Goal: Task Accomplishment & Management: Use online tool/utility

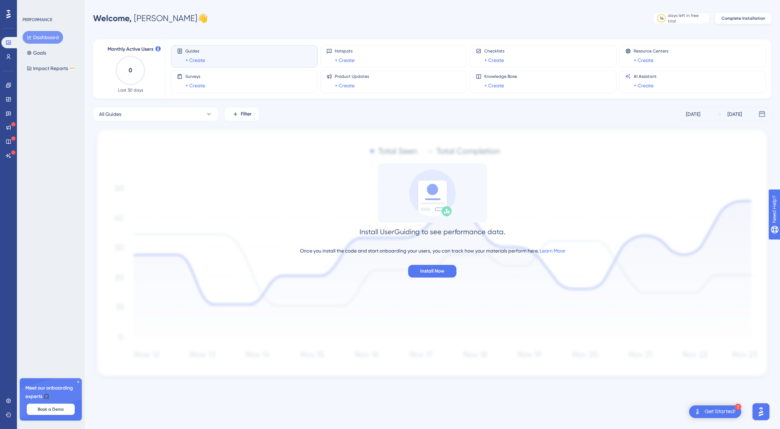
click at [733, 18] on span "Complete Installation" at bounding box center [743, 19] width 44 height 6
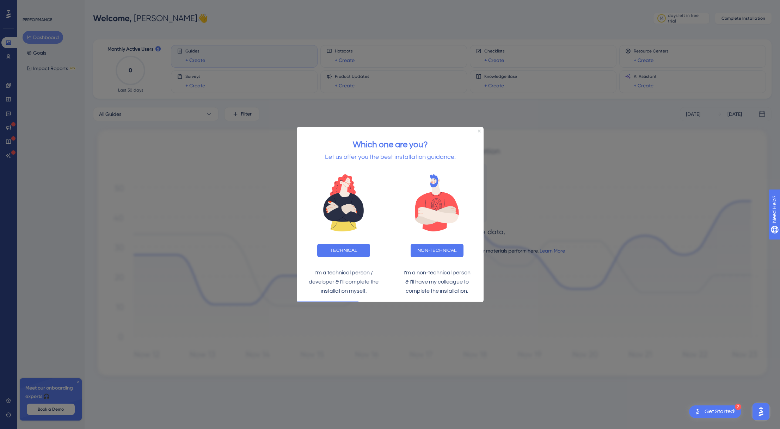
click at [478, 130] on icon "Close Preview" at bounding box center [478, 130] width 3 height 3
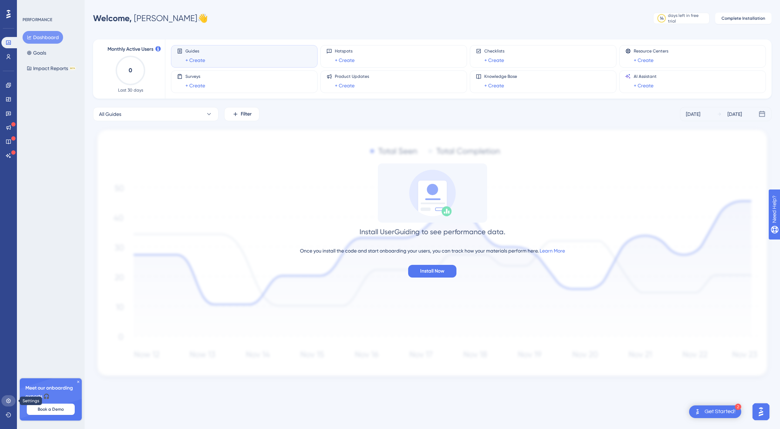
click at [8, 400] on icon at bounding box center [9, 401] width 6 height 6
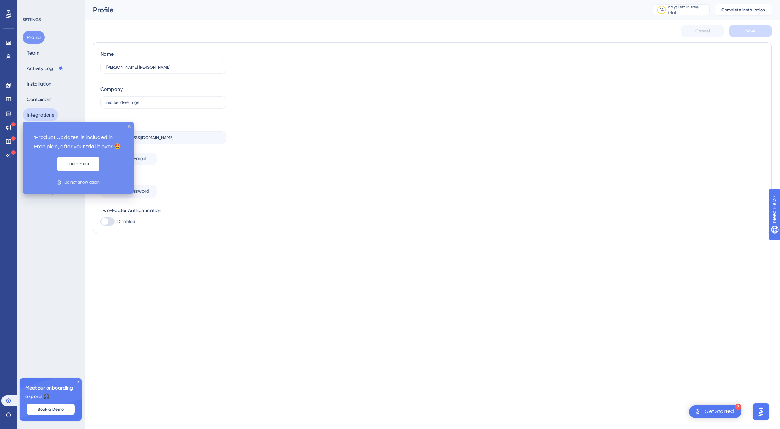
click at [34, 118] on button "Integrations" at bounding box center [41, 115] width 36 height 13
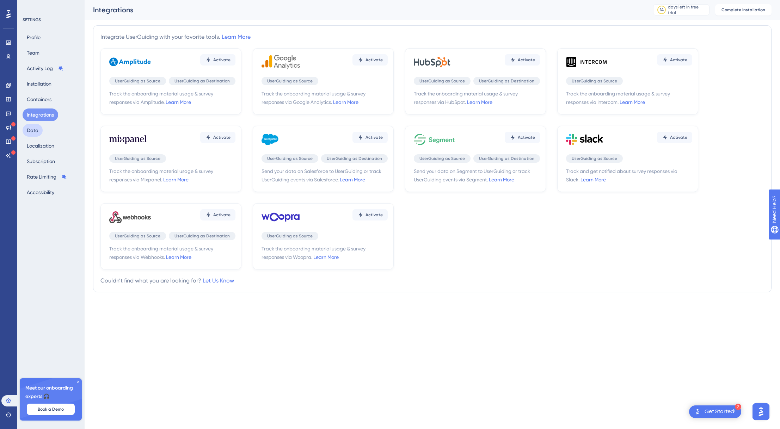
click at [27, 130] on button "Data" at bounding box center [33, 130] width 20 height 13
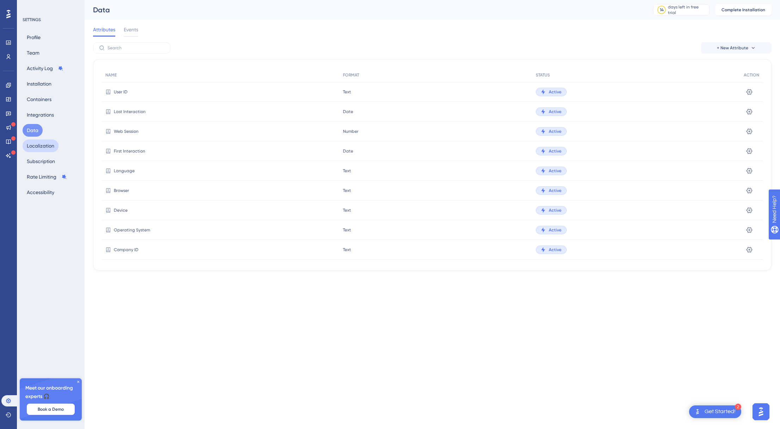
click at [29, 143] on button "Localization" at bounding box center [41, 146] width 36 height 13
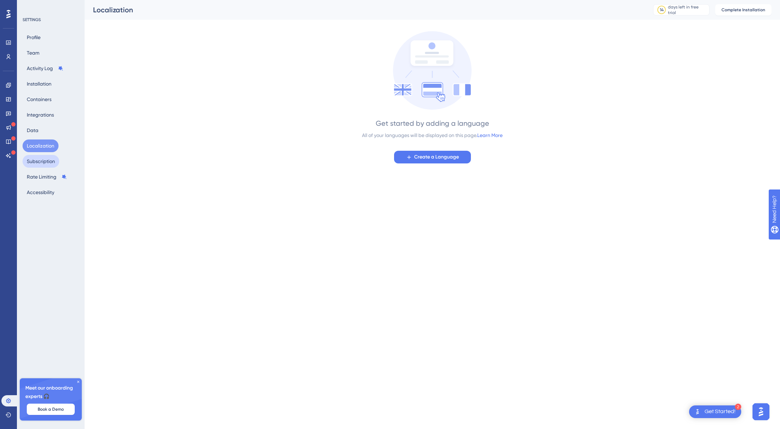
click at [32, 161] on button "Subscription" at bounding box center [41, 161] width 37 height 13
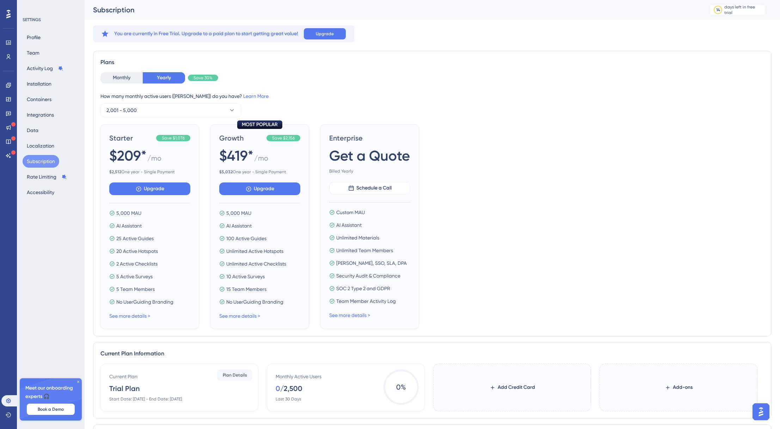
scroll to position [1, 0]
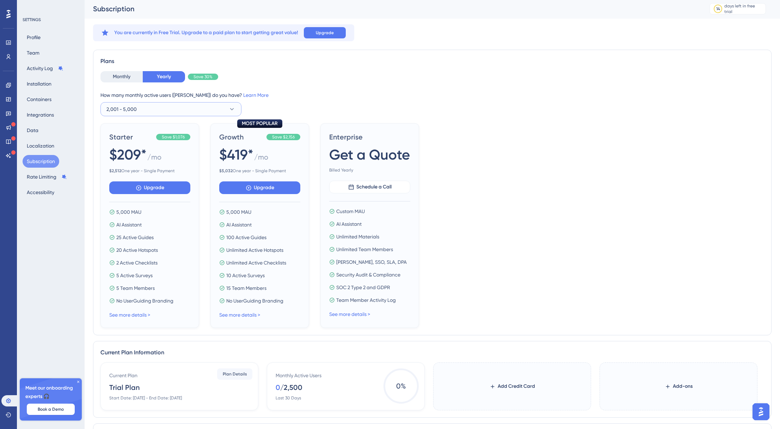
click at [155, 112] on button "2,001 - 5,000" at bounding box center [170, 109] width 141 height 14
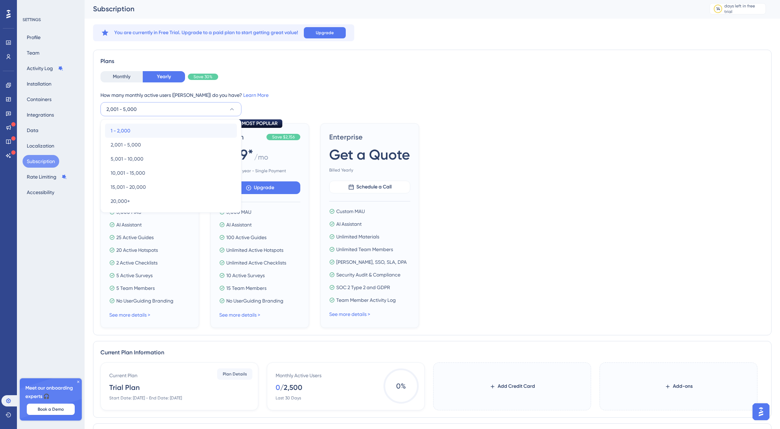
click at [151, 128] on div "1 - 2,000 1 - 2,000" at bounding box center [171, 131] width 120 height 14
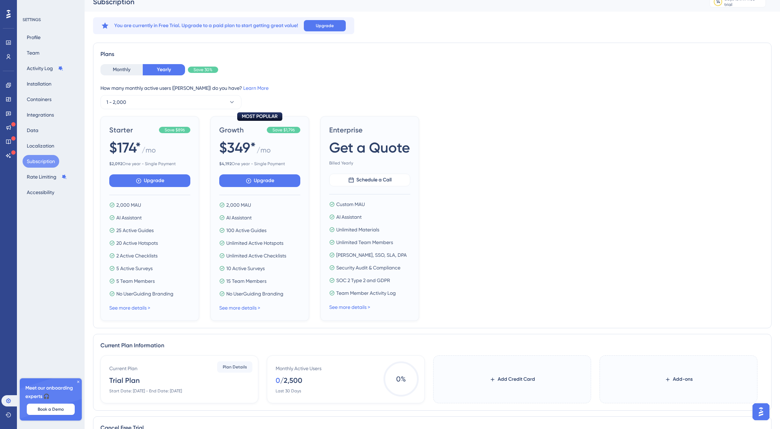
scroll to position [0, 0]
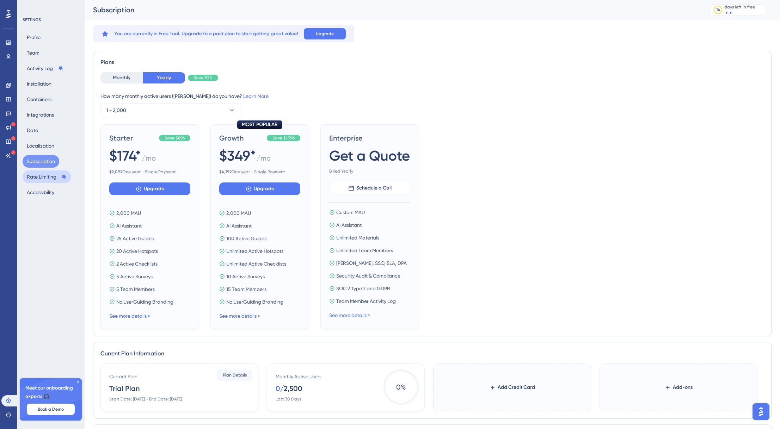
click at [52, 172] on button "Rate Limiting" at bounding box center [47, 177] width 49 height 13
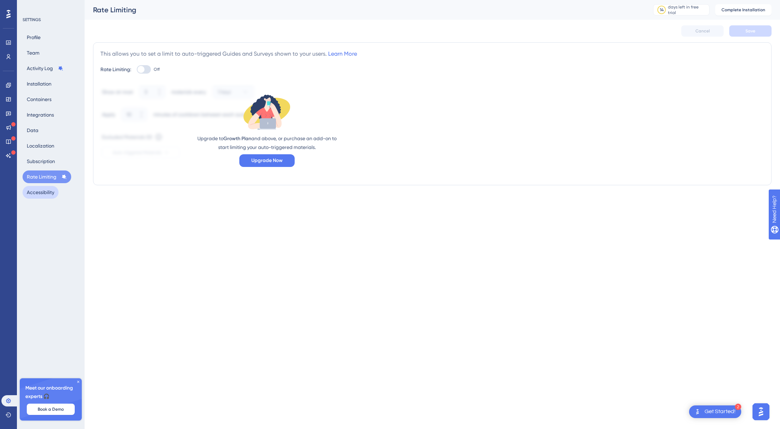
click at [48, 190] on button "Accessibility" at bounding box center [41, 192] width 36 height 13
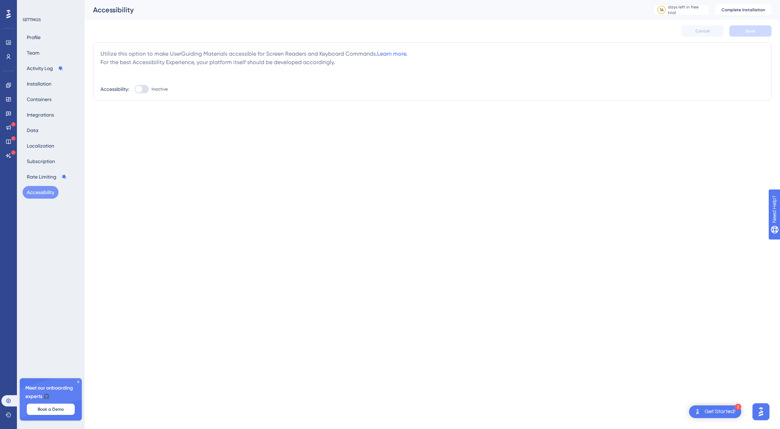
click at [45, 38] on div "Profile Team Activity Log Installation Containers Integrations Data Localizatio…" at bounding box center [51, 115] width 57 height 168
click at [36, 35] on button "Profile" at bounding box center [34, 37] width 22 height 13
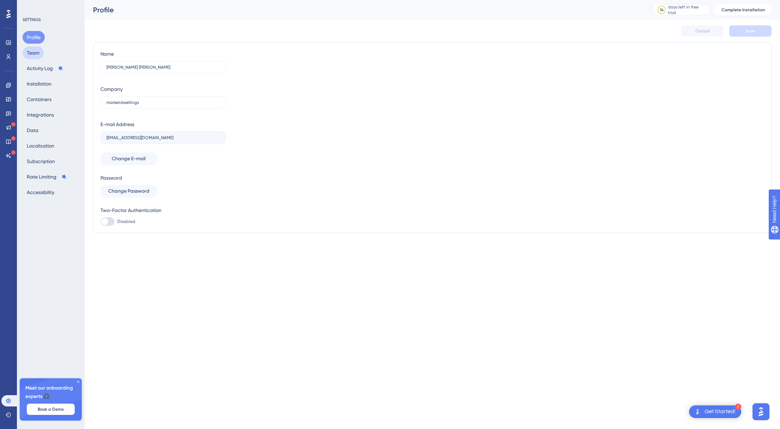
click at [36, 48] on button "Team" at bounding box center [33, 53] width 21 height 13
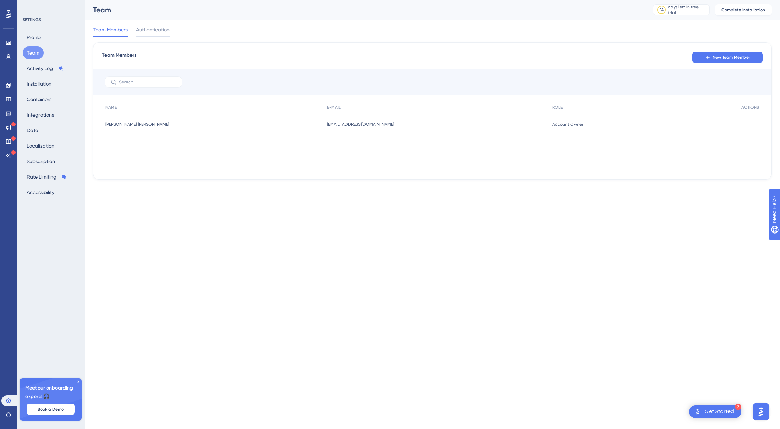
click at [5, 15] on div at bounding box center [8, 13] width 11 height 11
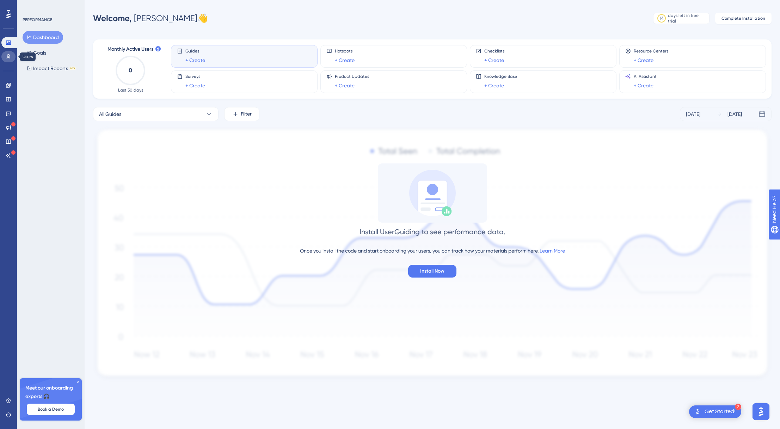
click at [11, 56] on icon at bounding box center [9, 57] width 6 height 6
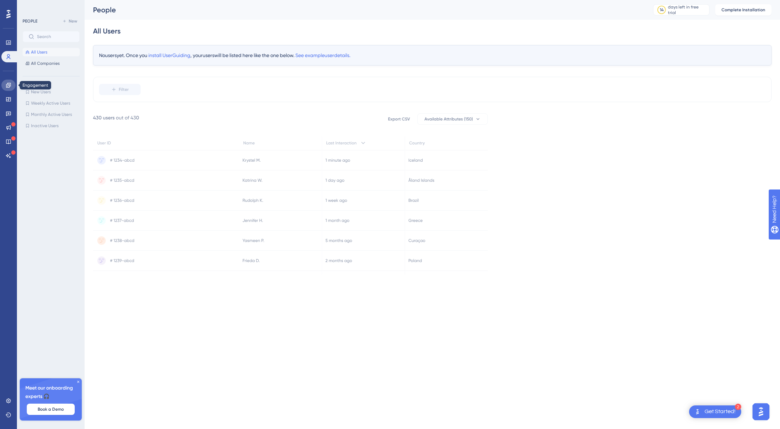
click at [9, 84] on icon at bounding box center [8, 85] width 5 height 5
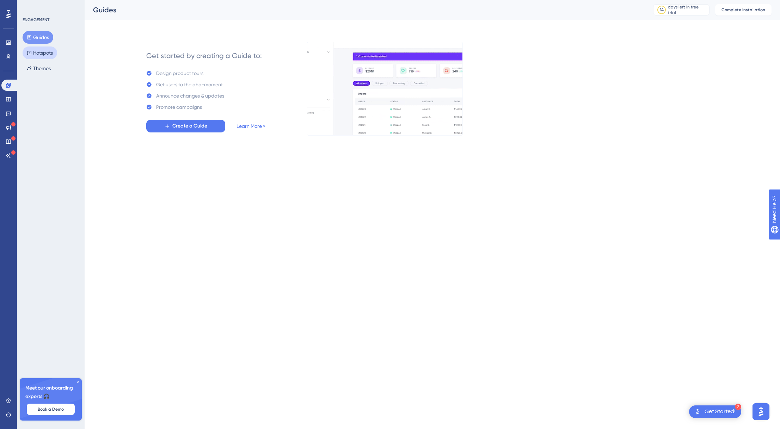
click at [44, 49] on button "Hotspots" at bounding box center [40, 53] width 35 height 13
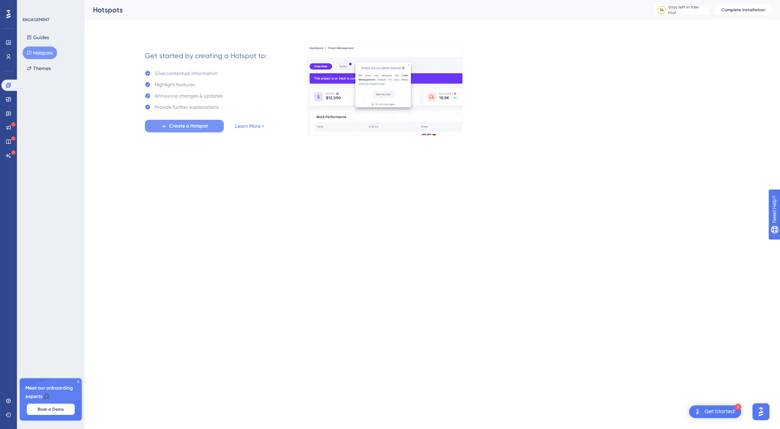
click at [192, 126] on span "Create a Hotspot" at bounding box center [188, 126] width 39 height 8
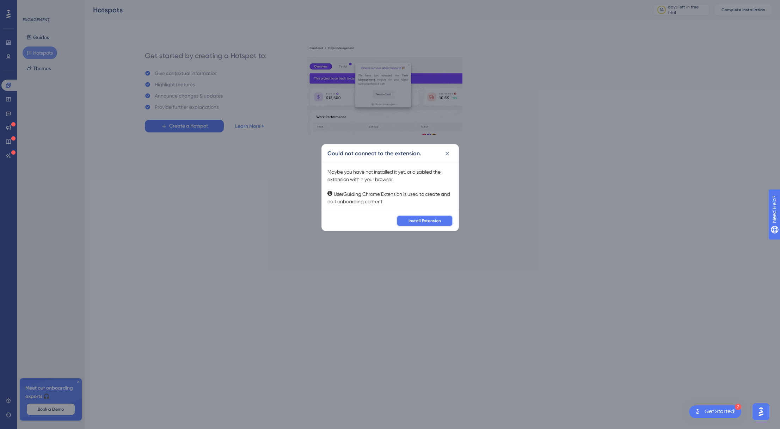
click at [438, 217] on button "Install Extension" at bounding box center [424, 220] width 56 height 11
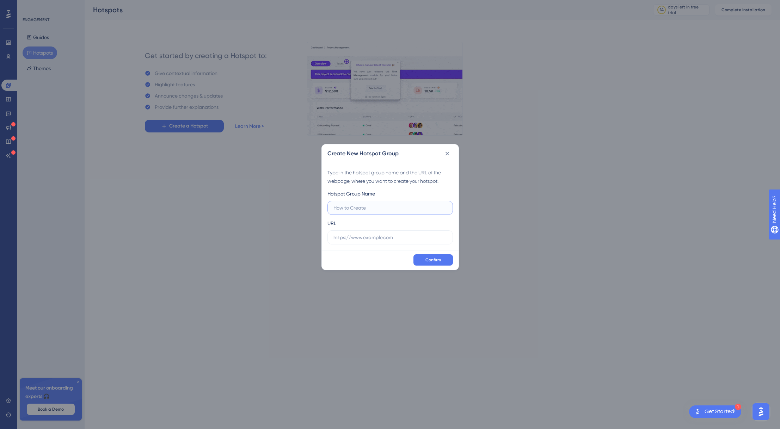
click at [407, 208] on input "text" at bounding box center [389, 208] width 113 height 8
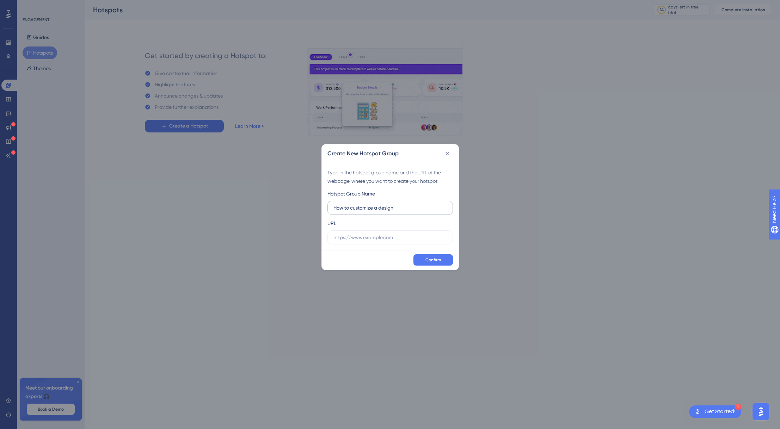
drag, startPoint x: 415, startPoint y: 213, endPoint x: 346, endPoint y: 207, distance: 69.0
click at [346, 207] on label "How to customize a design" at bounding box center [389, 208] width 125 height 14
click at [346, 207] on input "How to customize a design" at bounding box center [389, 208] width 113 height 8
drag, startPoint x: 345, startPoint y: 207, endPoint x: 417, endPoint y: 209, distance: 72.6
click at [417, 209] on input "How to customize a design" at bounding box center [389, 208] width 113 height 8
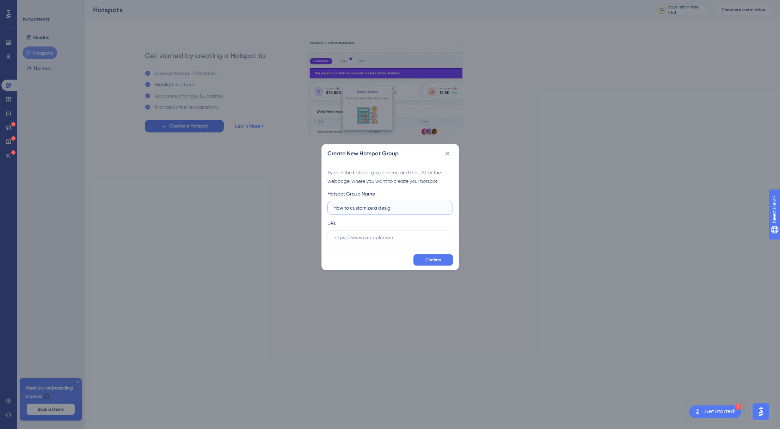
type input "How to customize a design"
click at [410, 235] on input "text" at bounding box center [389, 238] width 113 height 8
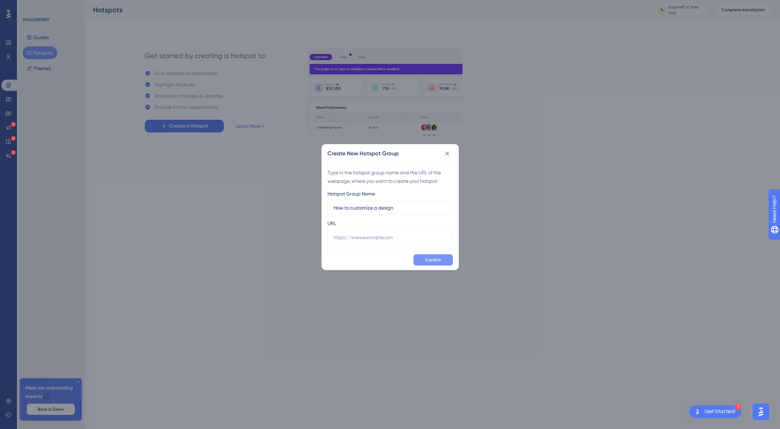
click at [429, 260] on span "Confirm" at bounding box center [433, 260] width 16 height 6
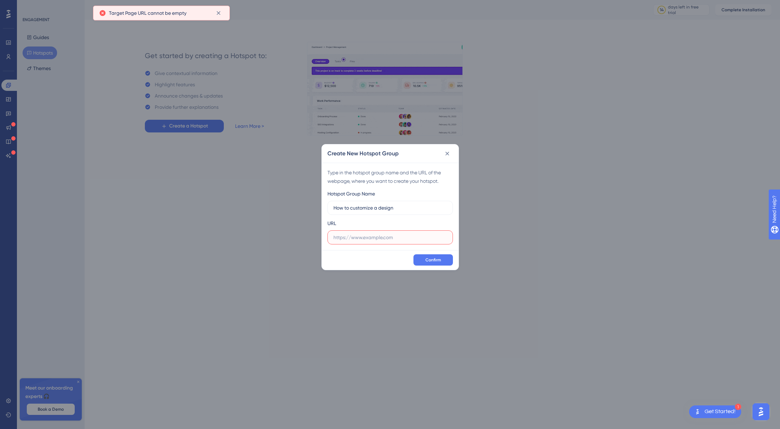
click at [402, 239] on input "text" at bounding box center [389, 238] width 113 height 8
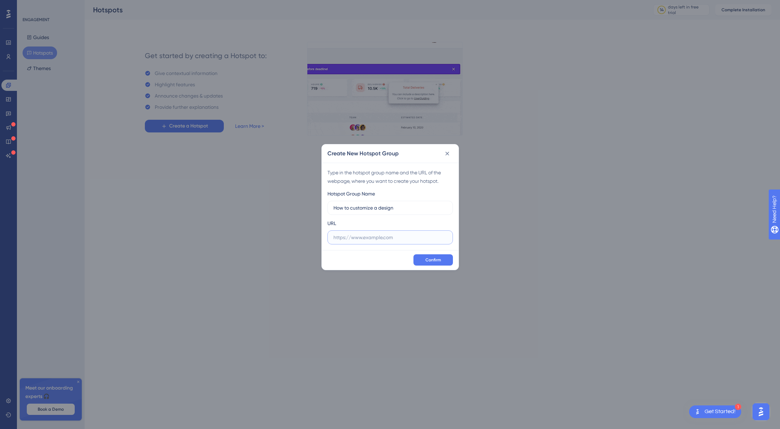
paste input "https://portal.marketdwellings.com/products/nr-sign-bundle-option-4"
type input "https://portal.marketdwellings.com/products/nr-sign-bundle-option-4"
click at [435, 259] on span "Confirm" at bounding box center [433, 260] width 16 height 6
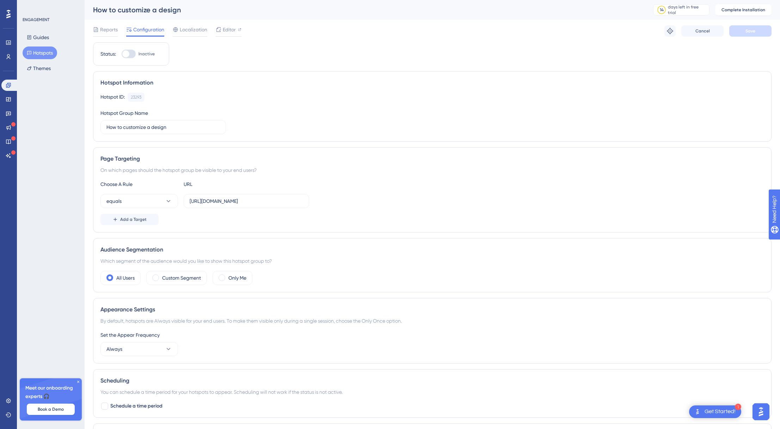
click at [16, 20] on div "Performance Users Engagement Widgets Feedback Product Updates Knowledge Base AI…" at bounding box center [8, 214] width 17 height 429
click at [13, 17] on div "Performance Users Engagement Widgets Feedback Product Updates Knowledge Base AI…" at bounding box center [8, 84] width 14 height 153
click at [12, 17] on div at bounding box center [8, 13] width 11 height 11
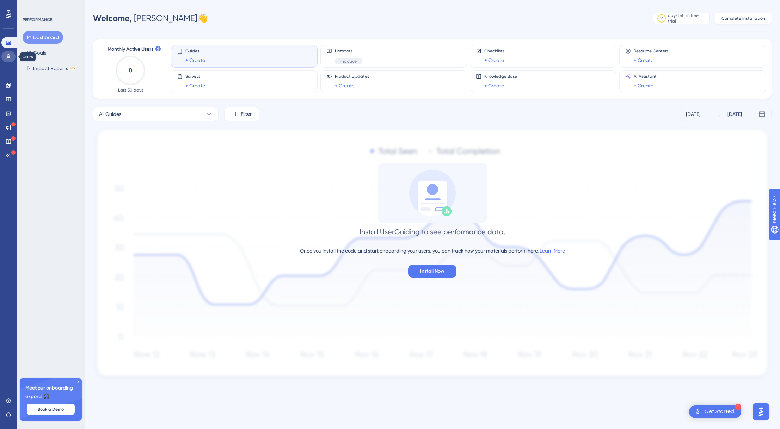
click at [10, 58] on icon at bounding box center [9, 57] width 6 height 6
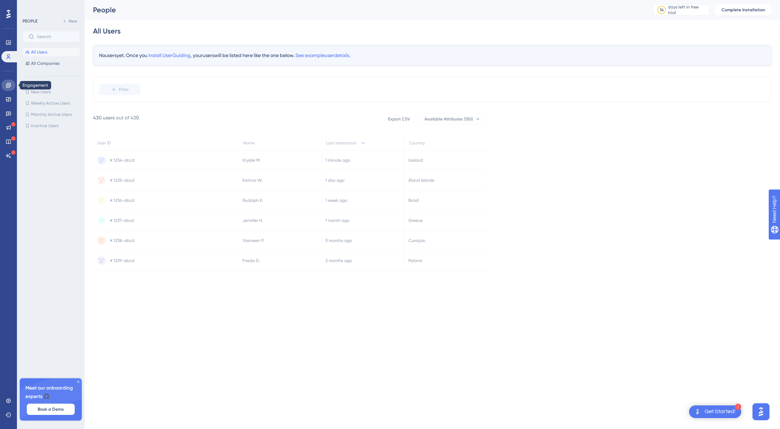
click at [11, 88] on link at bounding box center [8, 85] width 14 height 11
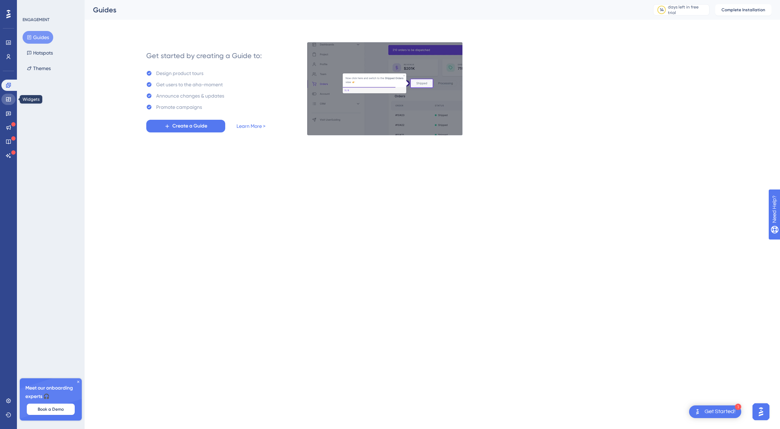
click at [11, 98] on icon at bounding box center [9, 100] width 6 height 6
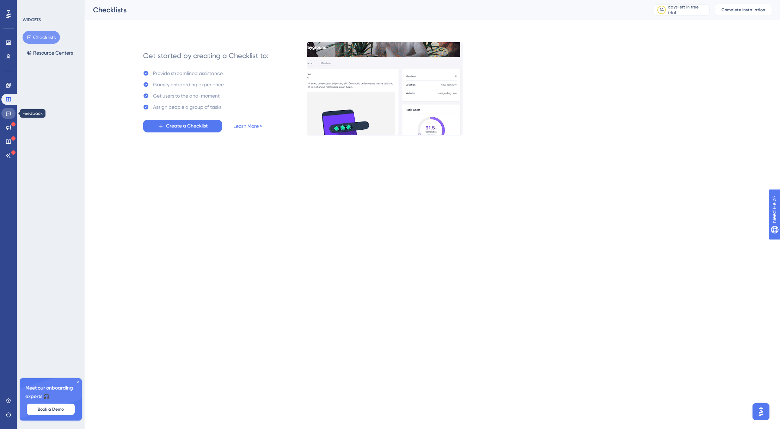
click at [5, 110] on link at bounding box center [8, 113] width 14 height 11
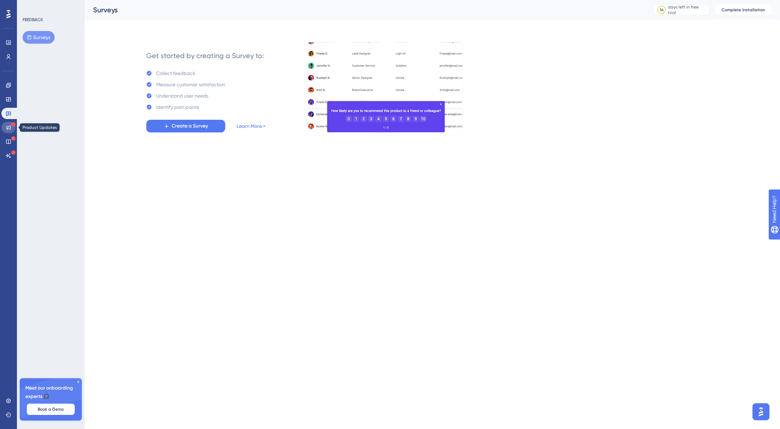
click at [6, 126] on icon at bounding box center [9, 128] width 6 height 6
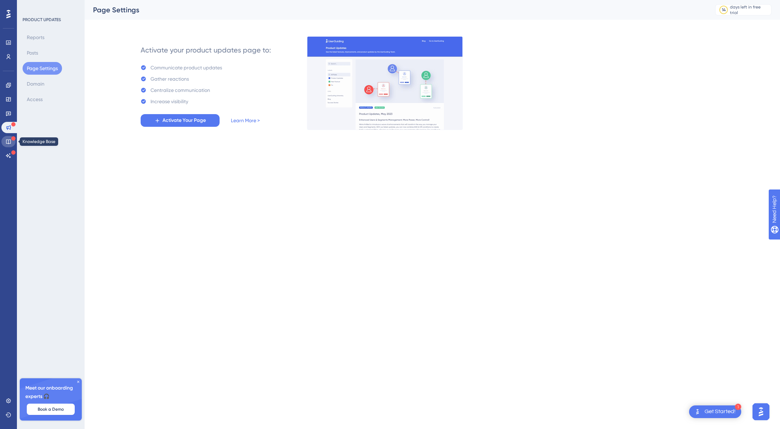
click at [8, 142] on icon at bounding box center [9, 142] width 6 height 6
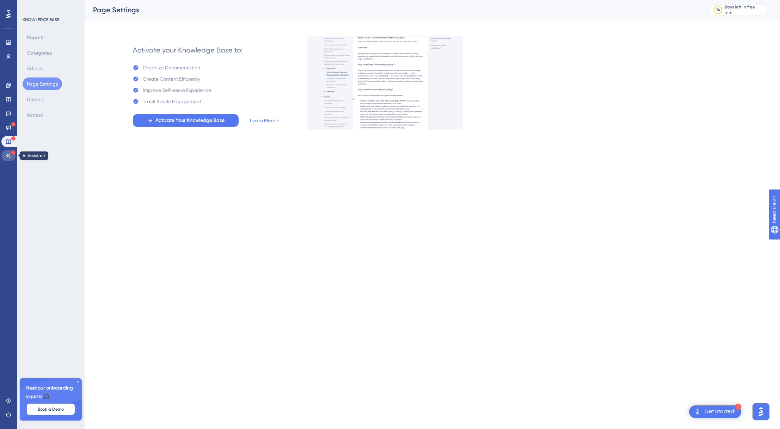
click at [8, 160] on link at bounding box center [8, 155] width 14 height 11
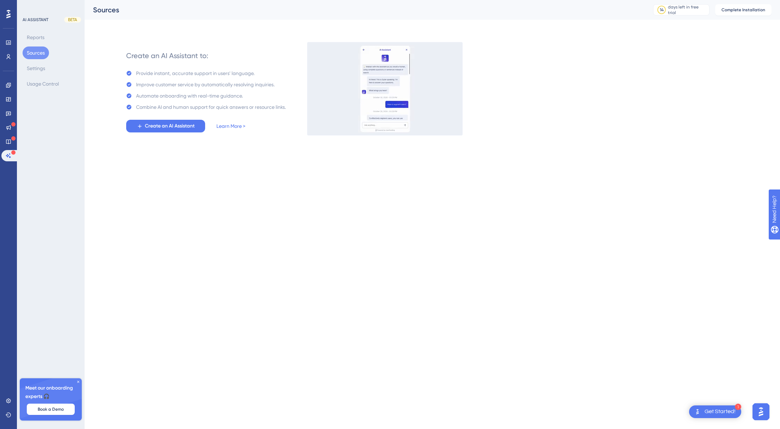
click at [22, 15] on div "AI ASSISTANT BETA Reports Sources Settings Usage Control Meet our onboarding ex…" at bounding box center [51, 214] width 68 height 429
click at [12, 16] on div at bounding box center [8, 13] width 11 height 11
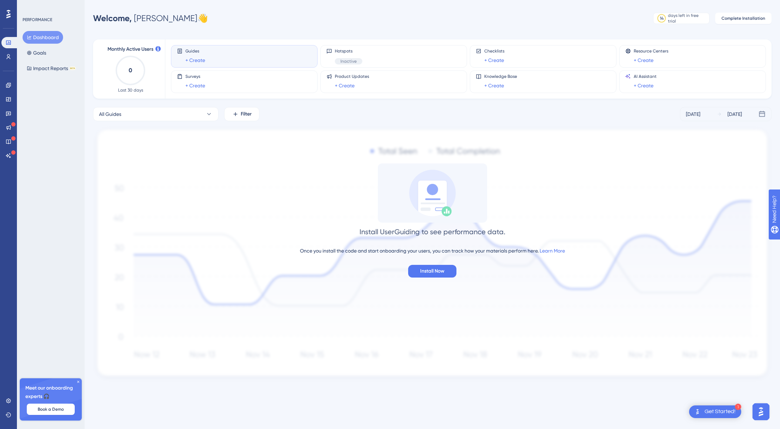
click at [12, 16] on div at bounding box center [8, 13] width 11 height 11
click at [9, 87] on icon at bounding box center [8, 85] width 5 height 5
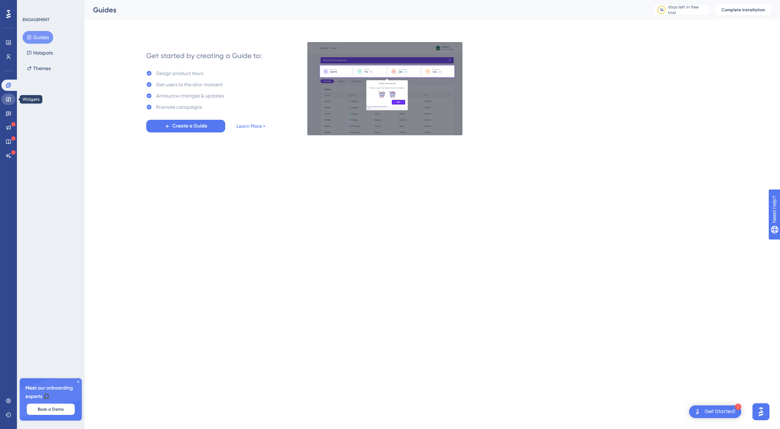
click at [9, 100] on icon at bounding box center [9, 100] width 6 height 6
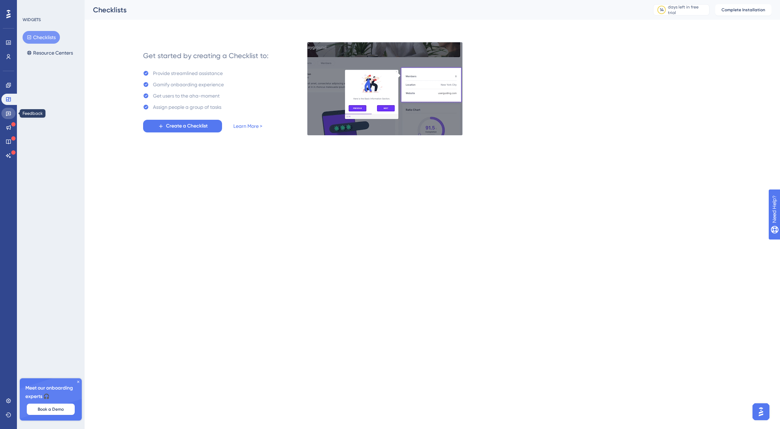
click at [8, 110] on link at bounding box center [8, 113] width 14 height 11
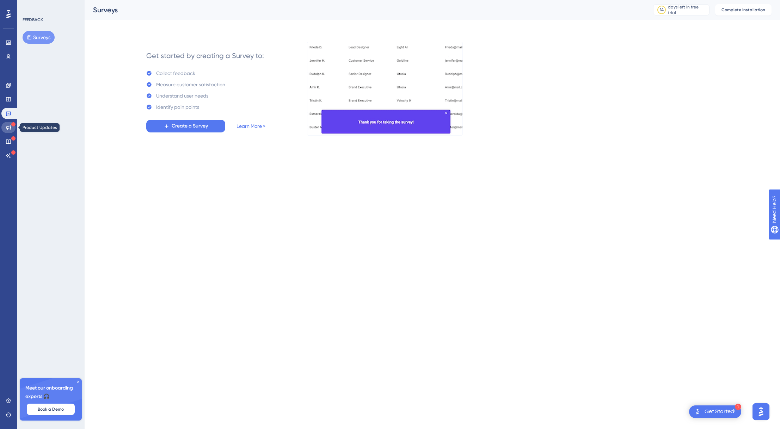
click at [8, 124] on link at bounding box center [8, 127] width 14 height 11
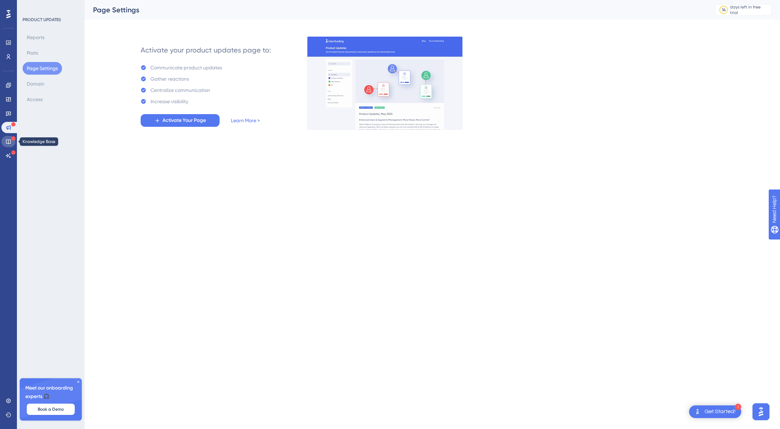
click at [8, 140] on icon at bounding box center [8, 142] width 5 height 5
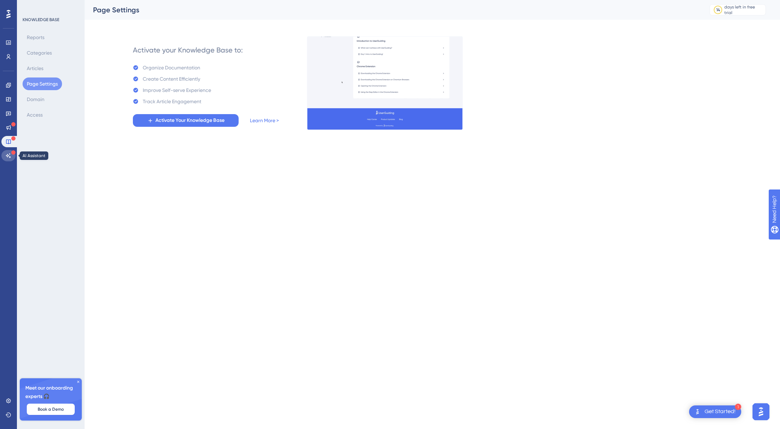
click at [6, 158] on icon at bounding box center [9, 156] width 6 height 6
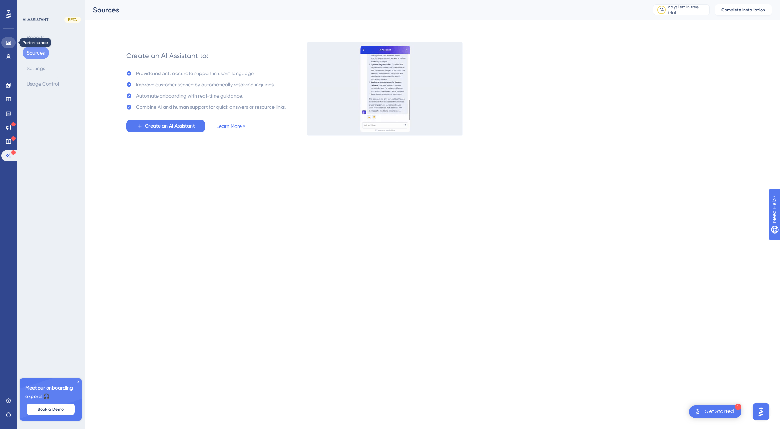
click at [8, 45] on icon at bounding box center [9, 43] width 6 height 6
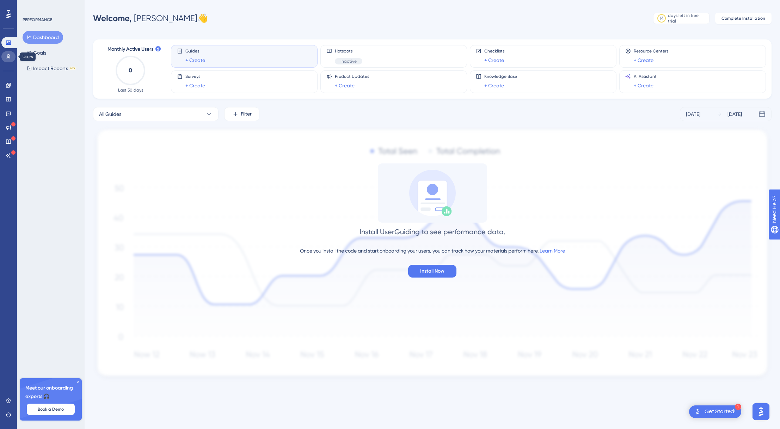
click at [8, 57] on icon at bounding box center [9, 57] width 6 height 6
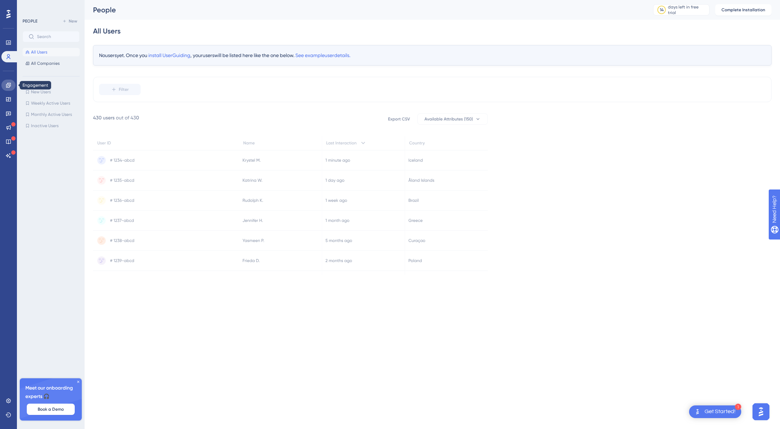
click at [4, 85] on link at bounding box center [8, 85] width 14 height 11
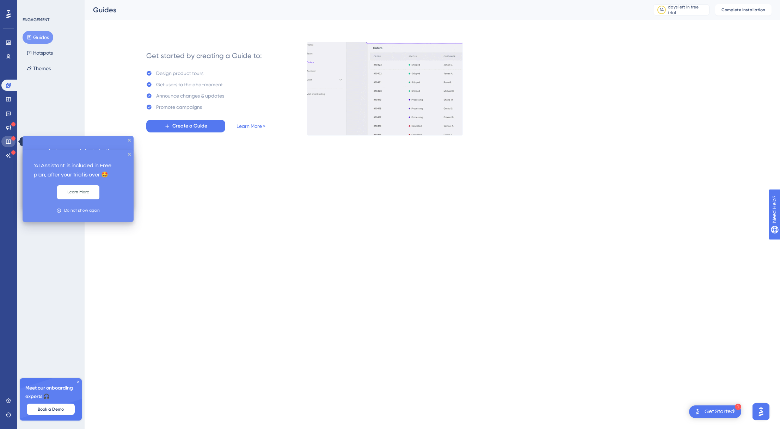
click at [10, 137] on link at bounding box center [8, 141] width 14 height 11
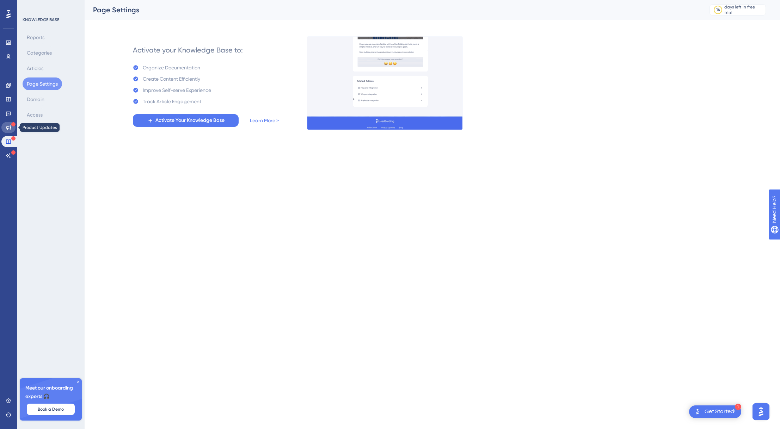
click at [10, 126] on icon at bounding box center [8, 127] width 5 height 5
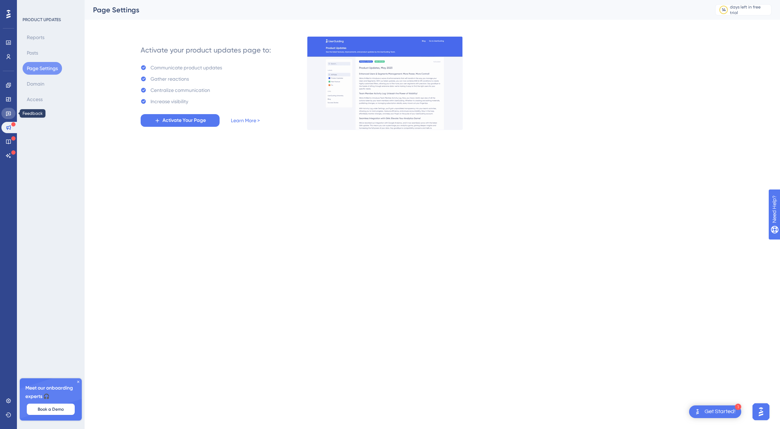
click at [9, 115] on icon at bounding box center [8, 114] width 5 height 5
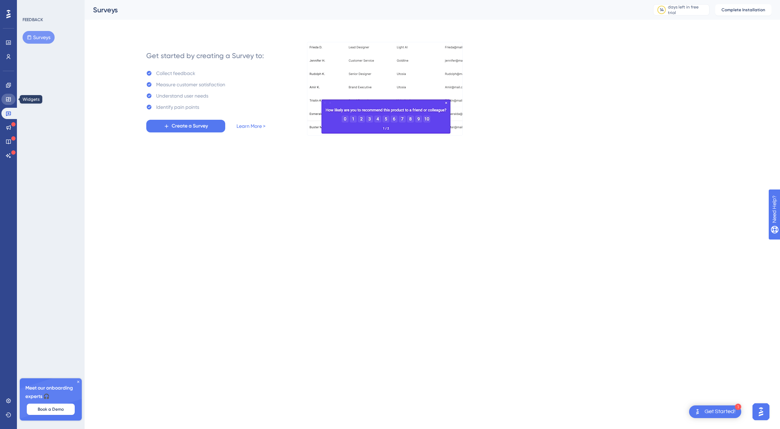
click at [8, 98] on icon at bounding box center [9, 100] width 6 height 6
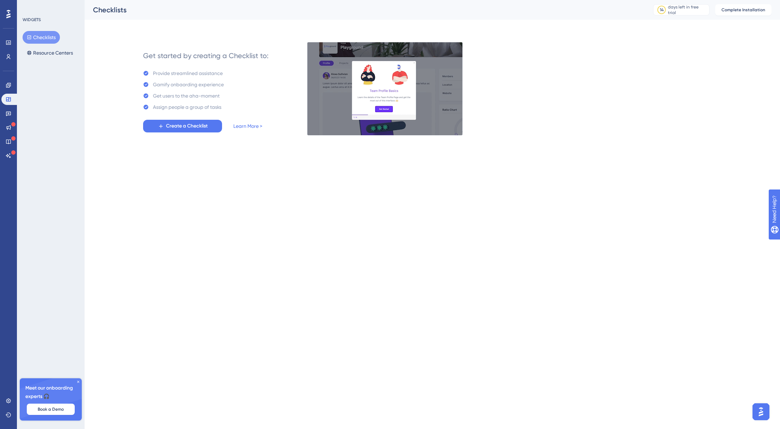
click at [8, 14] on icon at bounding box center [8, 14] width 4 height 8
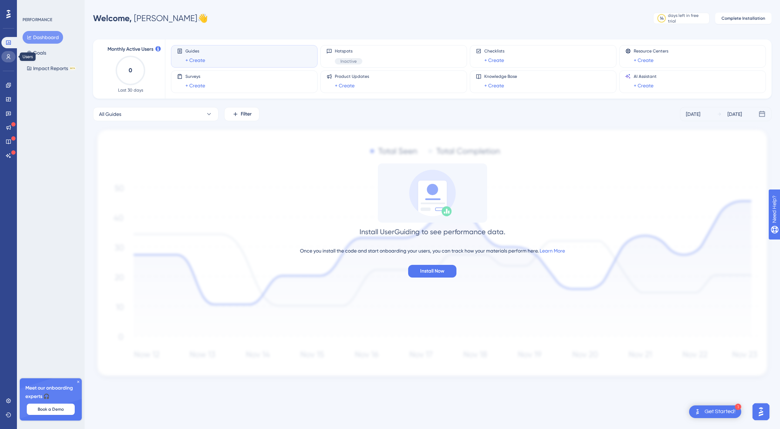
click at [8, 56] on icon at bounding box center [9, 57] width 6 height 6
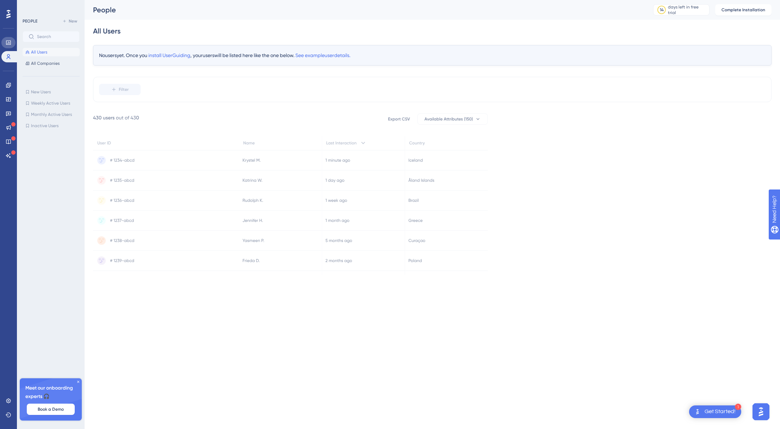
click at [10, 42] on icon at bounding box center [9, 43] width 6 height 6
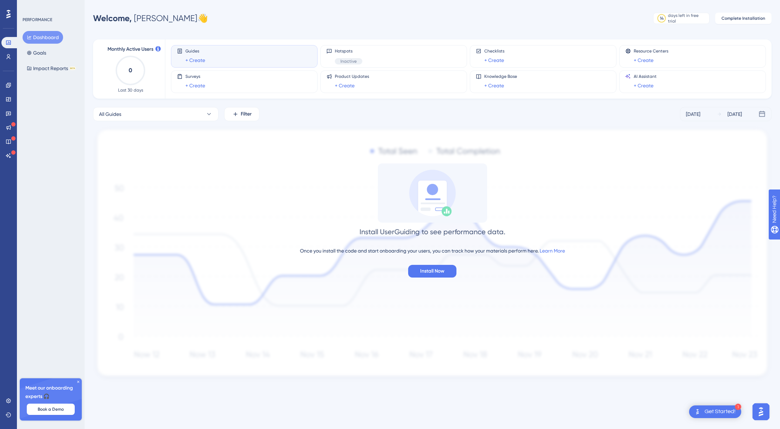
click at [7, 1] on div "Performance Users Engagement Widgets Feedback Product Updates Knowledge Base AI…" at bounding box center [8, 214] width 17 height 429
click at [7, 11] on icon at bounding box center [8, 14] width 4 height 8
click at [11, 398] on link at bounding box center [8, 400] width 14 height 11
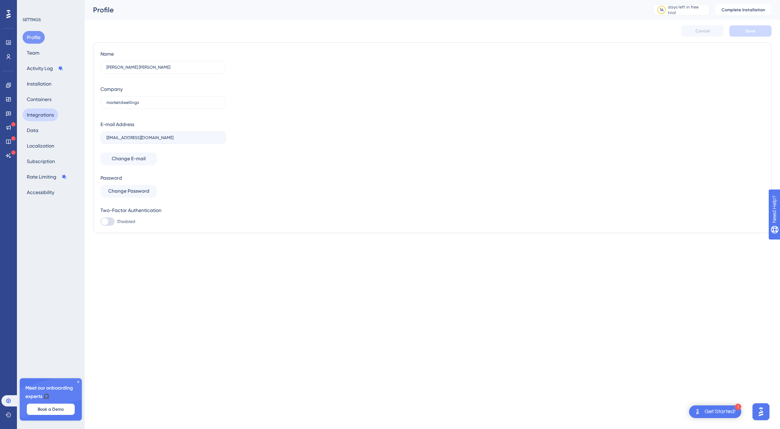
click at [45, 112] on button "Integrations" at bounding box center [41, 115] width 36 height 13
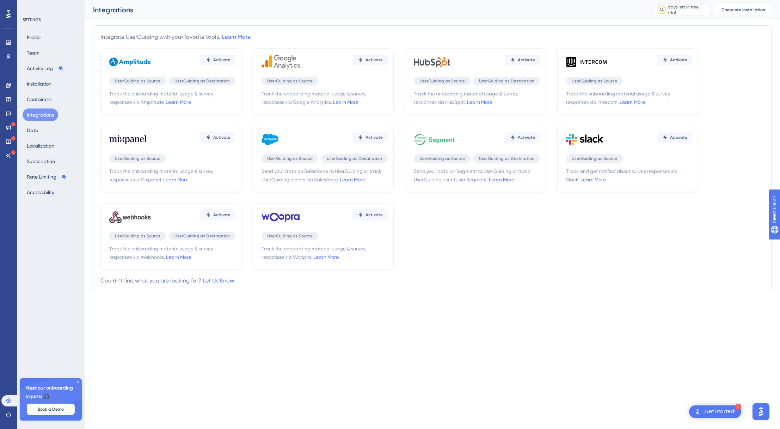
click at [46, 36] on div "Profile Team Activity Log Installation Containers Integrations Data Localizatio…" at bounding box center [51, 115] width 57 height 168
click at [41, 37] on button "Profile" at bounding box center [34, 37] width 22 height 13
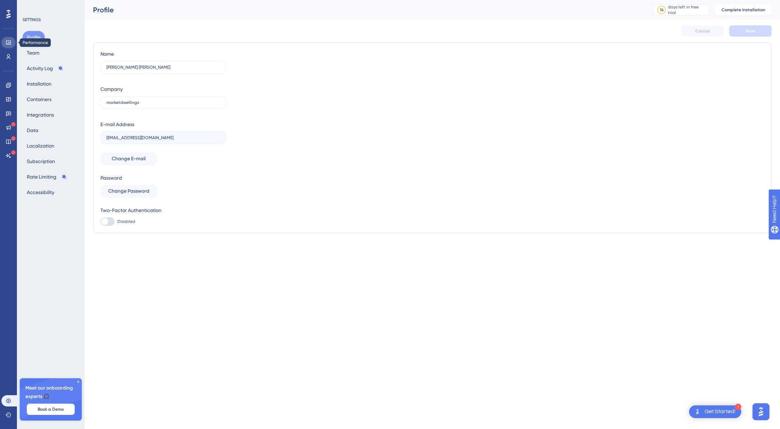
click at [5, 43] on link at bounding box center [8, 42] width 14 height 11
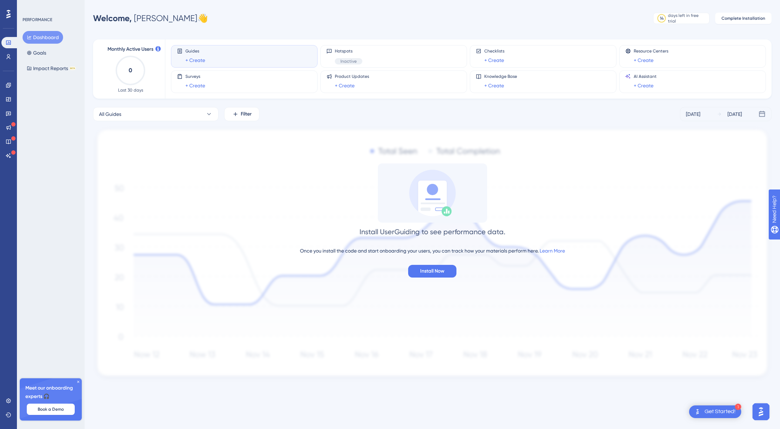
click at [17, 18] on div "Performance Users Engagement Widgets Feedback Product Updates Knowledge Base AI…" at bounding box center [8, 214] width 17 height 429
click at [10, 16] on div at bounding box center [8, 13] width 11 height 11
